Goal: Information Seeking & Learning: Learn about a topic

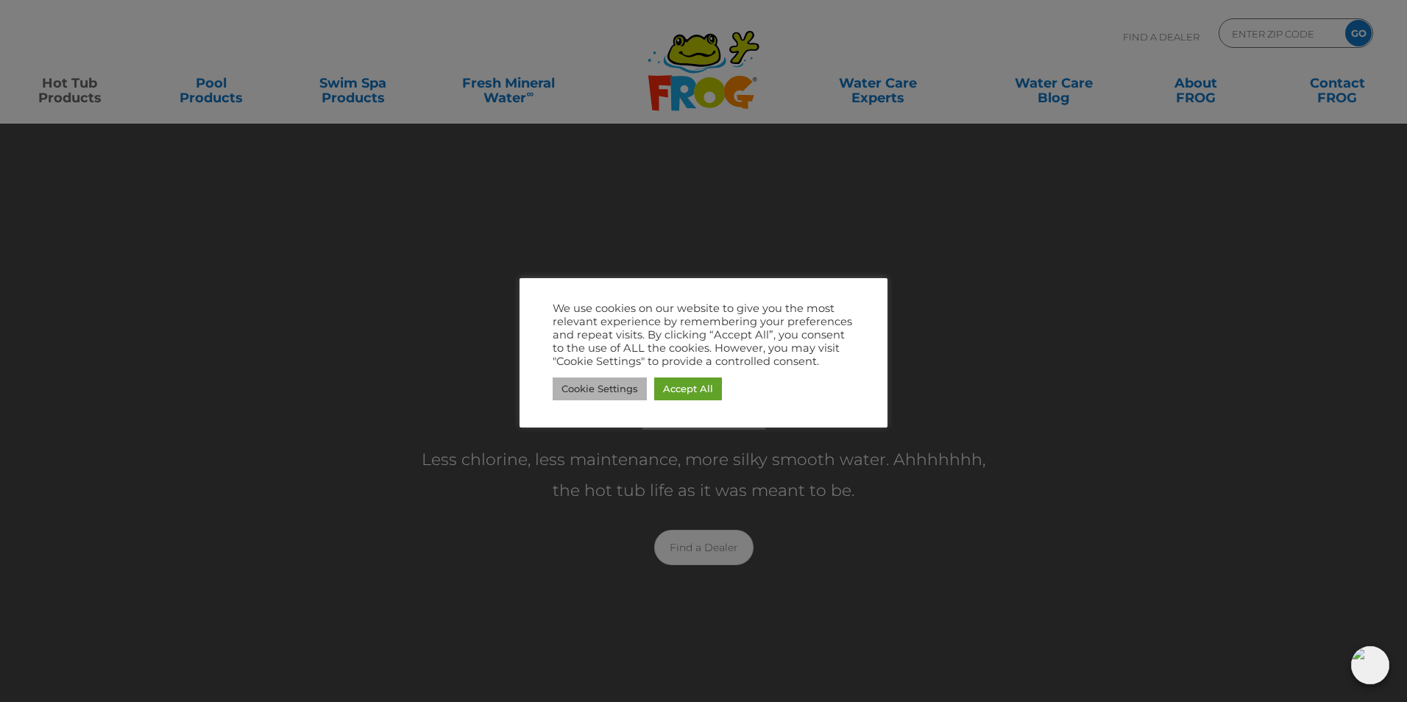
click at [579, 387] on link "Cookie Settings" at bounding box center [600, 389] width 94 height 23
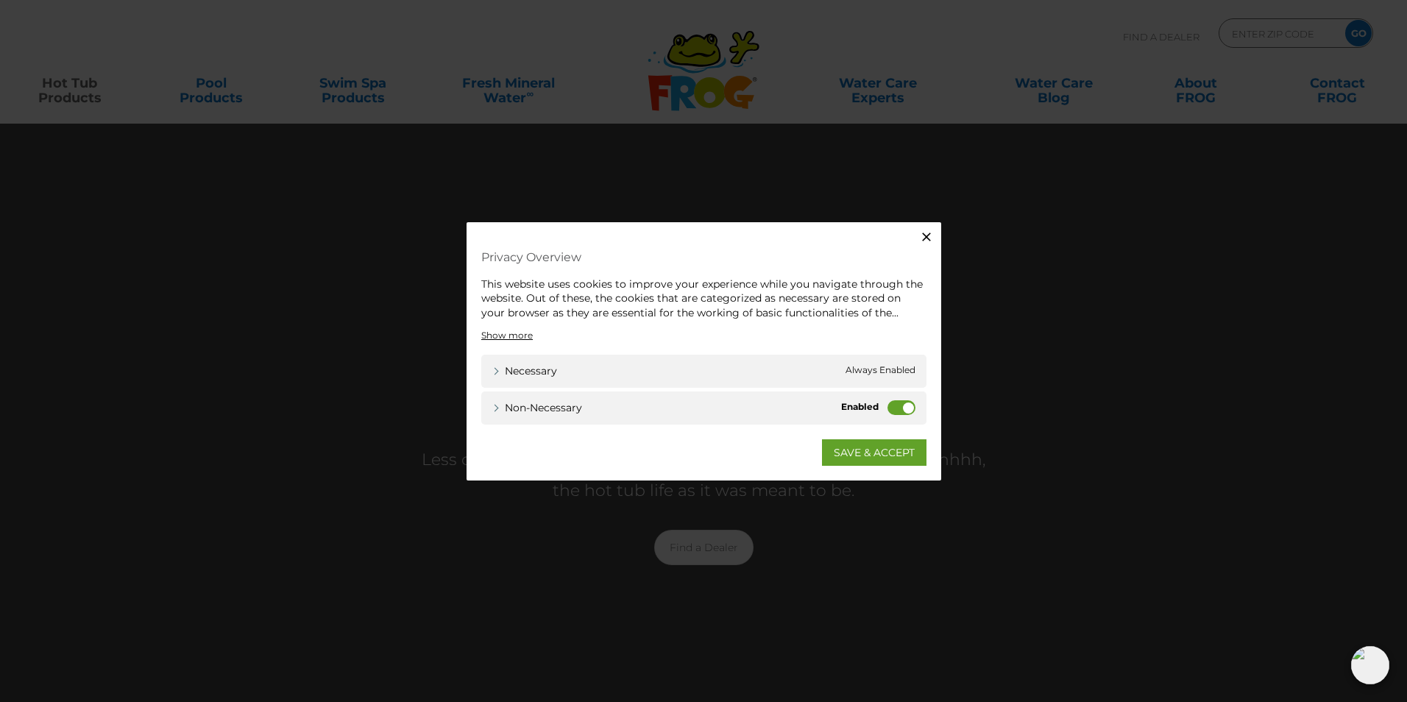
click at [928, 233] on icon "button" at bounding box center [926, 236] width 15 height 15
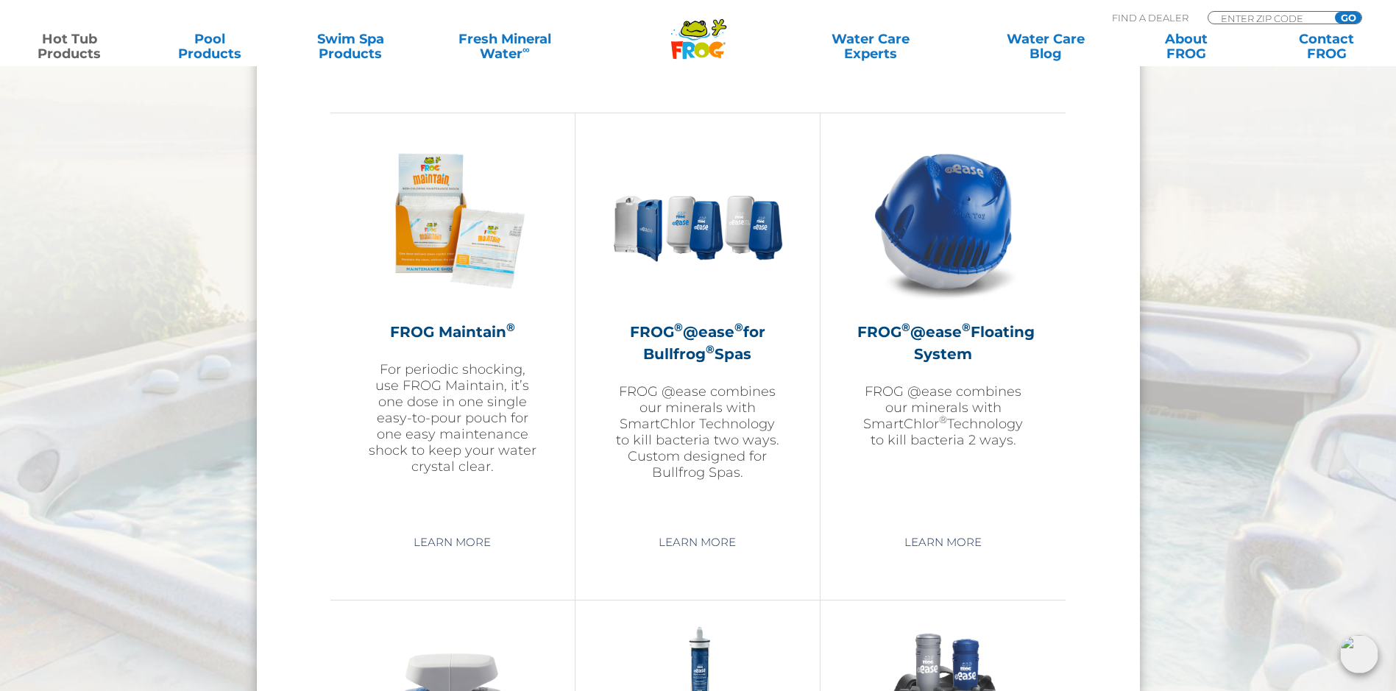
scroll to position [1693, 0]
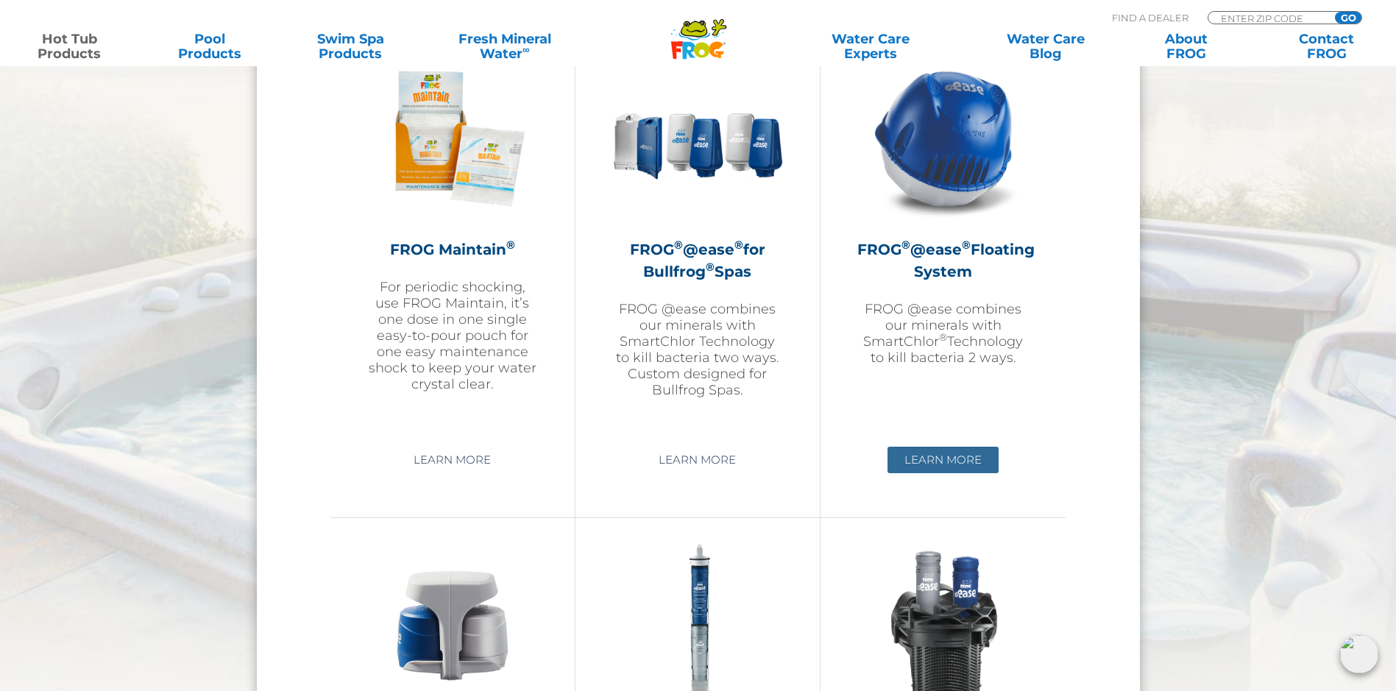
click at [953, 458] on link "Learn More" at bounding box center [943, 460] width 111 height 26
